Goal: Navigation & Orientation: Understand site structure

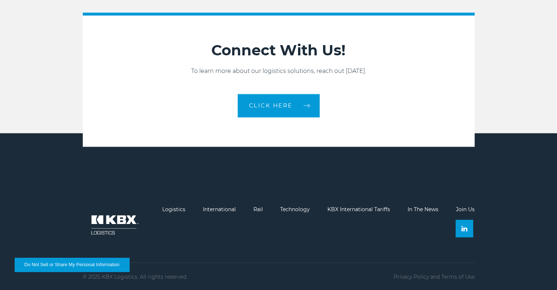
scroll to position [1092, 0]
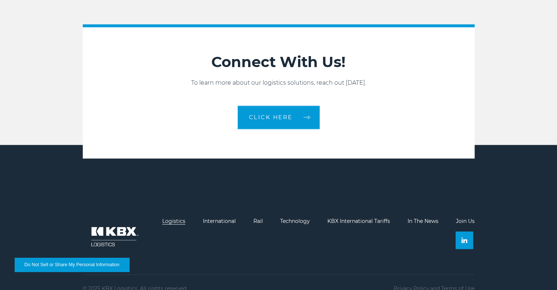
click at [167, 219] on link "Logistics" at bounding box center [173, 220] width 23 height 7
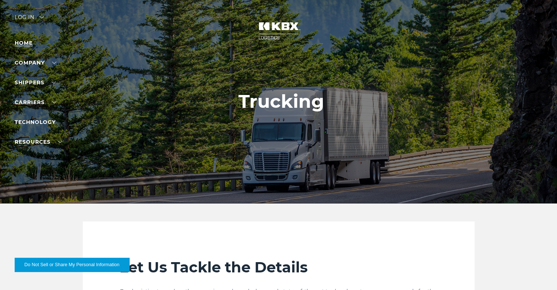
click at [26, 42] on link "Home" at bounding box center [24, 43] width 18 height 7
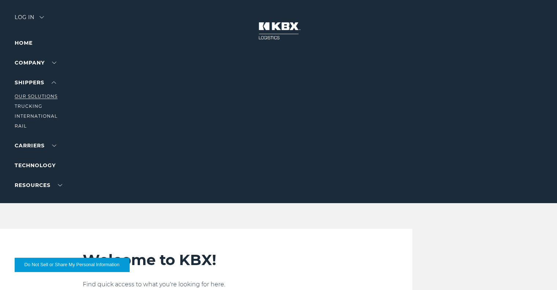
click at [35, 96] on link "Our Solutions" at bounding box center [36, 95] width 43 height 5
